Goal: Task Accomplishment & Management: Manage account settings

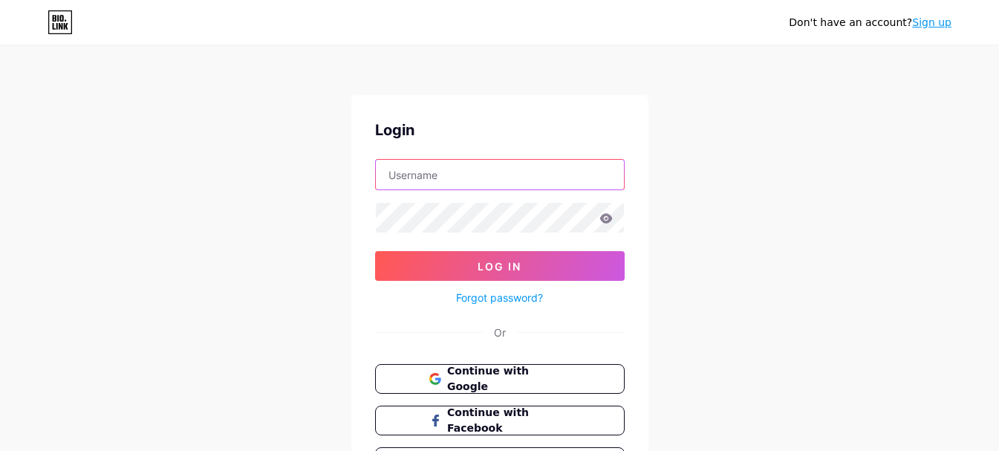
type input "[EMAIL_ADDRESS][DOMAIN_NAME]"
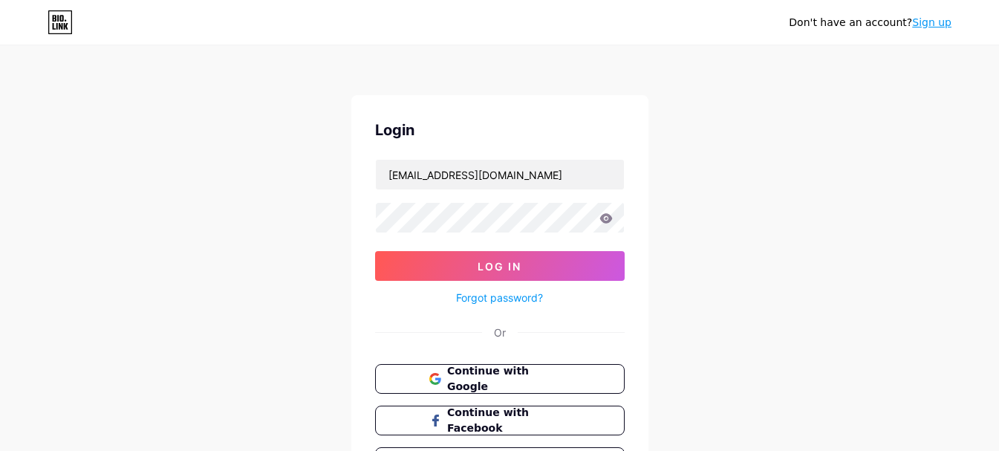
click at [609, 221] on icon at bounding box center [606, 218] width 13 height 10
click at [609, 218] on icon at bounding box center [606, 218] width 13 height 10
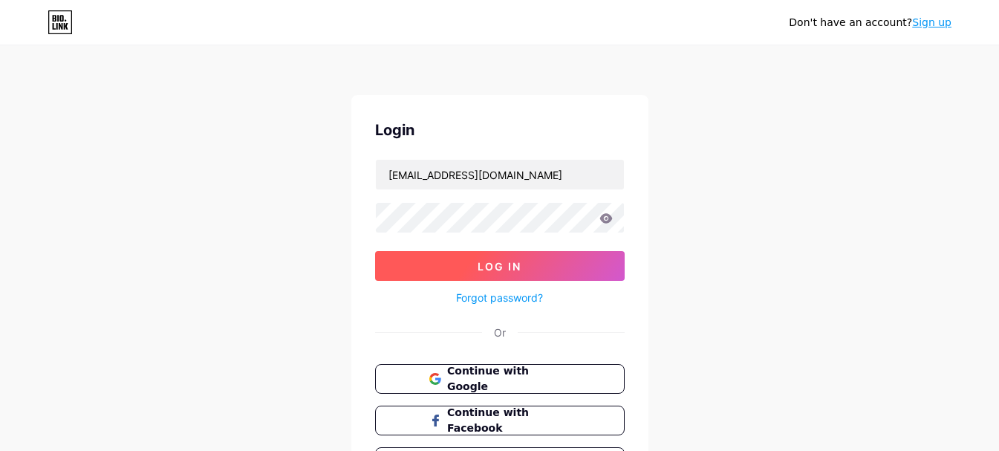
click at [587, 256] on button "Log In" at bounding box center [500, 266] width 250 height 30
